Goal: Task Accomplishment & Management: Use online tool/utility

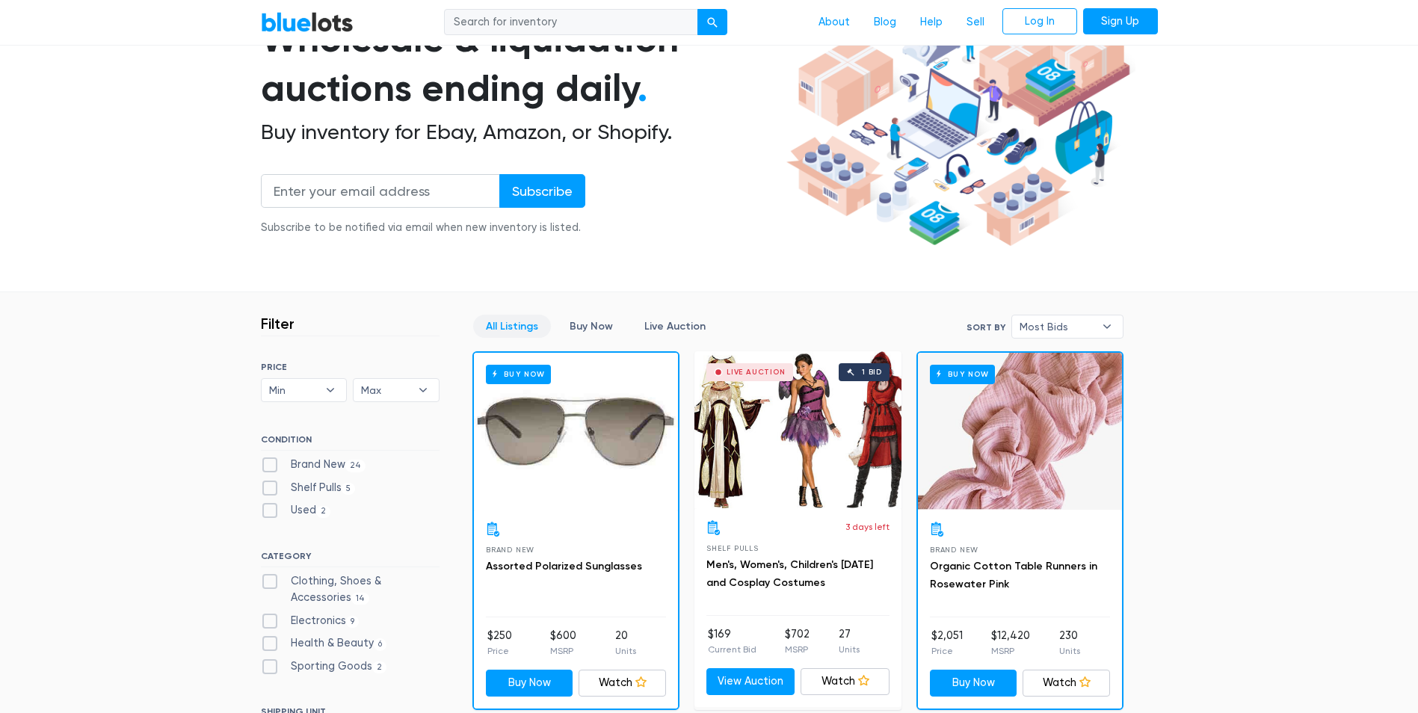
scroll to position [224, 0]
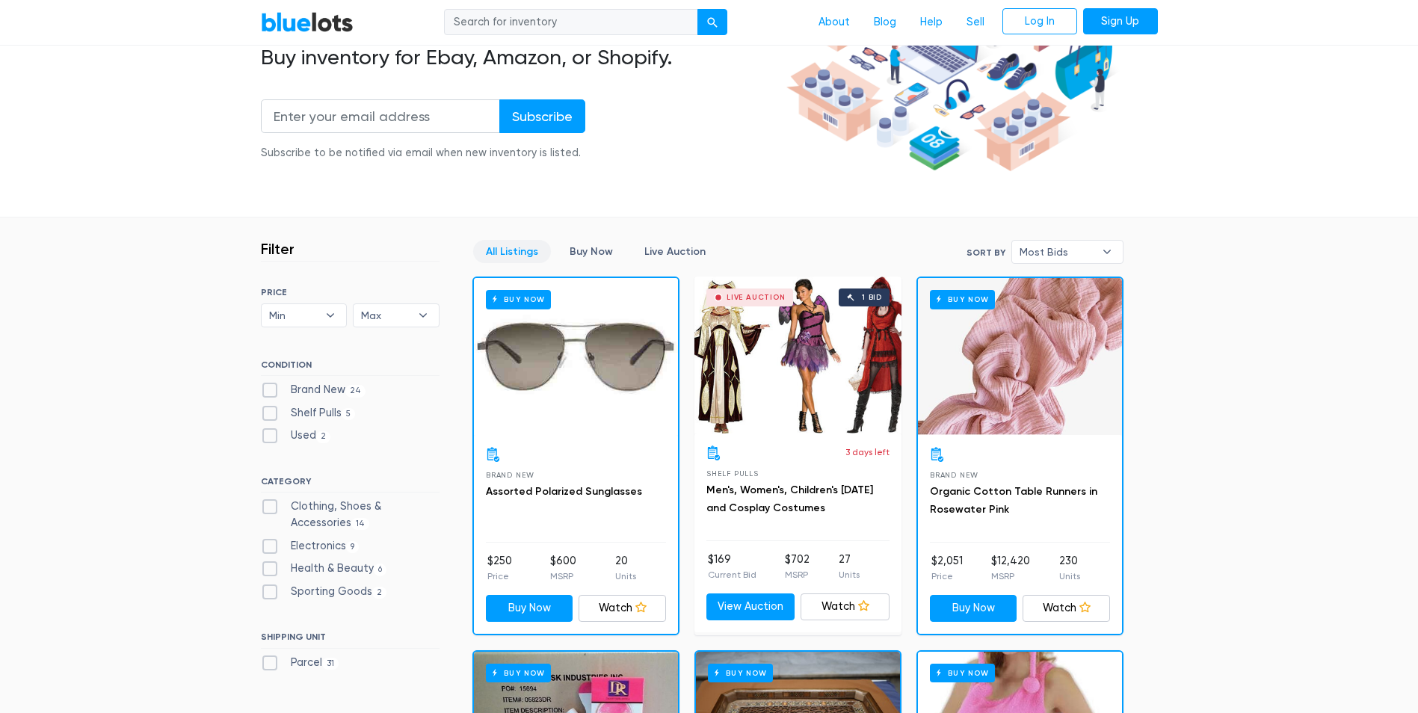
click at [335, 549] on label "Electronics 9" at bounding box center [310, 546] width 99 height 16
click at [271, 548] on input "Electronics 9" at bounding box center [266, 543] width 10 height 10
checkbox input "true"
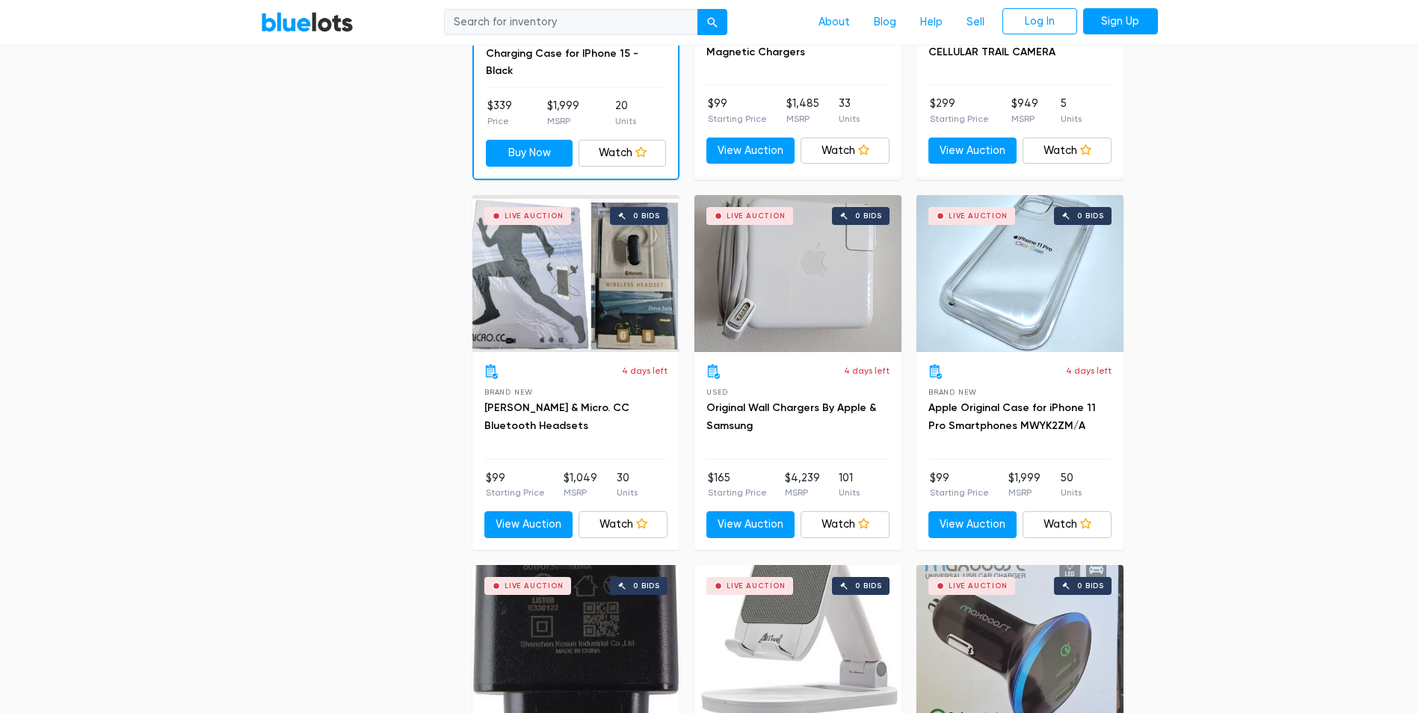
scroll to position [986, 0]
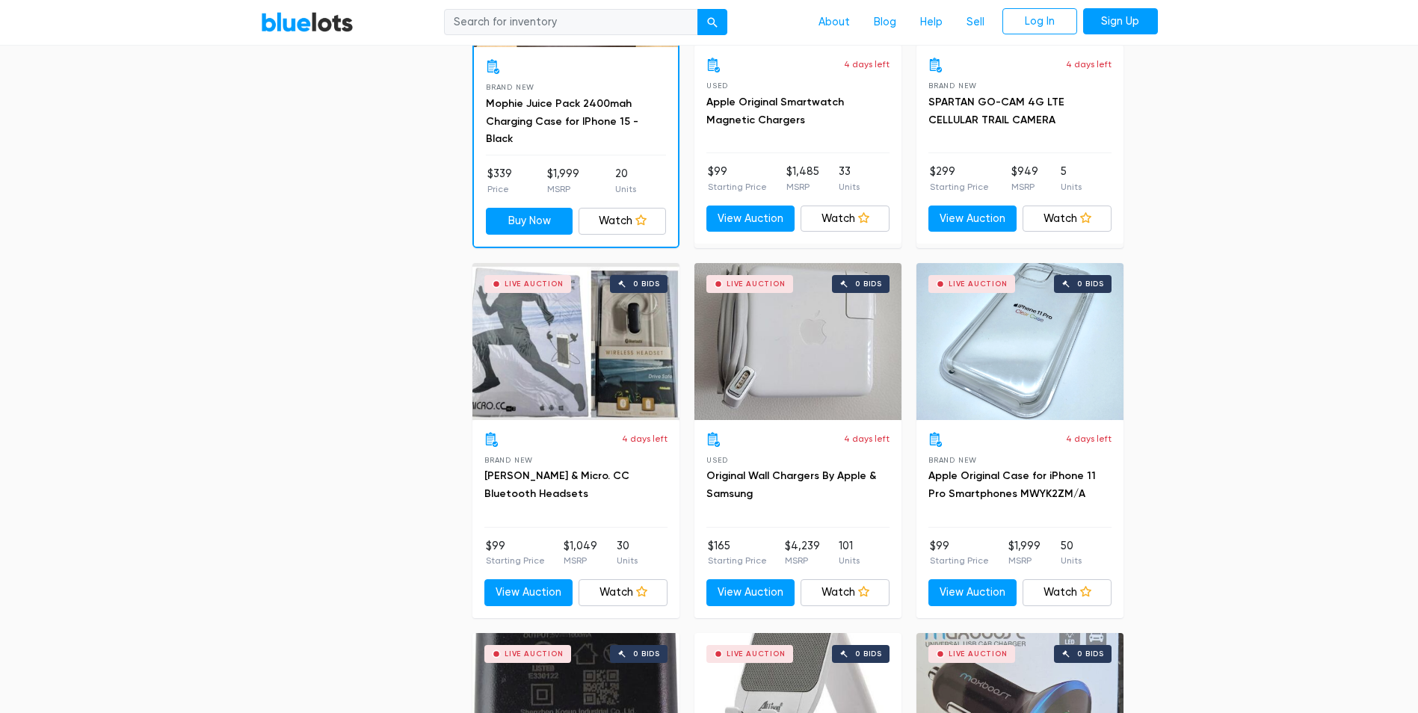
click at [974, 327] on div "Live Auction 0 bids" at bounding box center [1019, 341] width 207 height 157
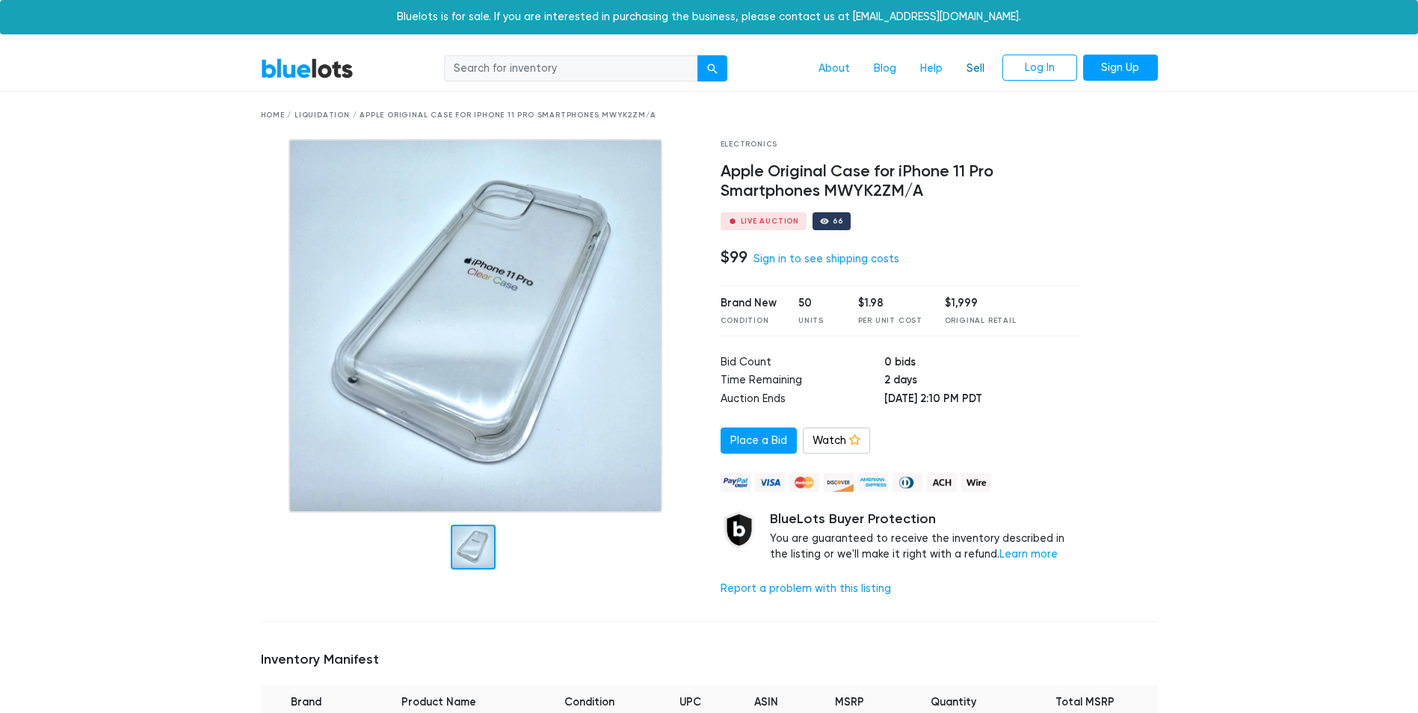
click at [971, 74] on link "Sell" at bounding box center [975, 69] width 42 height 28
